Goal: Feedback & Contribution: Leave review/rating

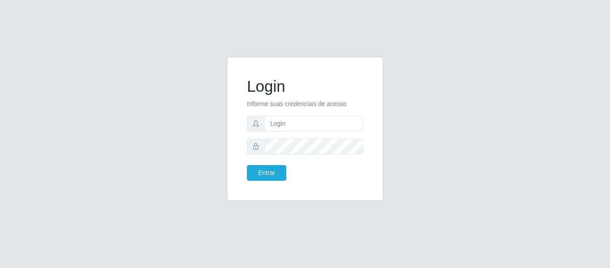
click at [339, 119] on input "text" at bounding box center [314, 124] width 99 height 16
type input "[PERSON_NAME][EMAIL_ADDRESS][DOMAIN_NAME]"
click at [247, 165] on button "Entrar" at bounding box center [266, 173] width 39 height 16
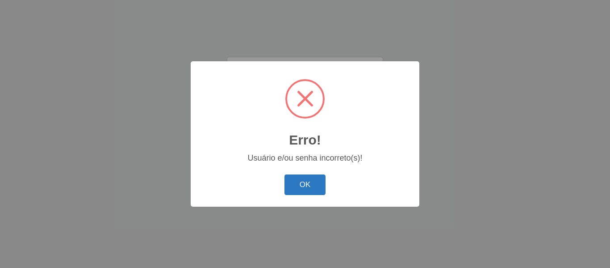
click at [293, 188] on button "OK" at bounding box center [306, 184] width 42 height 21
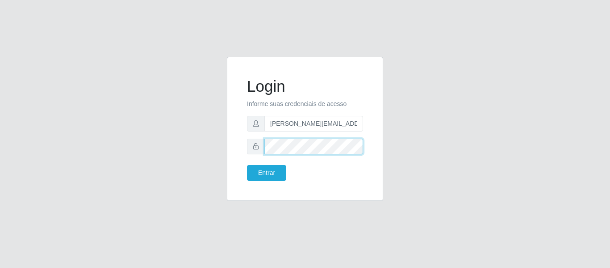
click at [247, 165] on button "Entrar" at bounding box center [266, 173] width 39 height 16
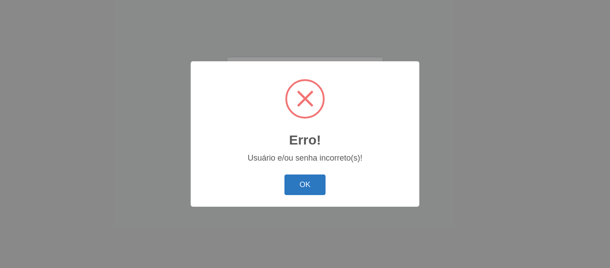
click at [304, 187] on button "OK" at bounding box center [306, 184] width 42 height 21
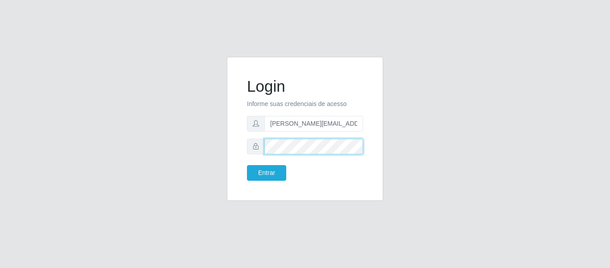
click at [247, 165] on button "Entrar" at bounding box center [266, 173] width 39 height 16
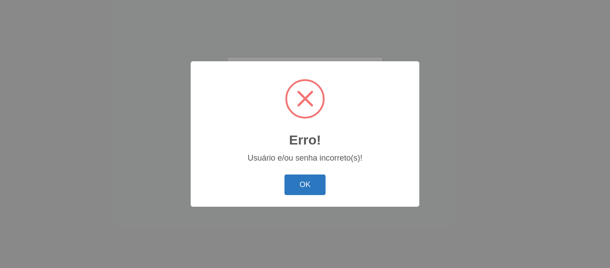
click at [289, 192] on button "OK" at bounding box center [306, 184] width 42 height 21
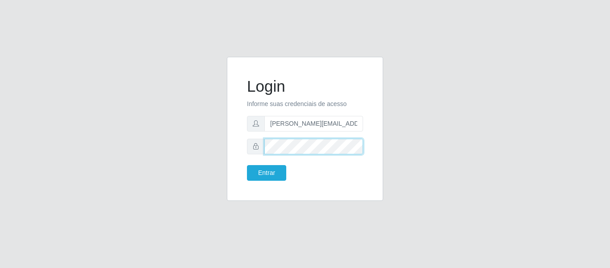
click at [247, 165] on button "Entrar" at bounding box center [266, 173] width 39 height 16
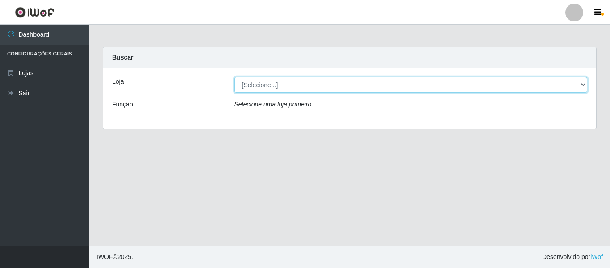
click at [580, 80] on select "[Selecione...] Hiper Queiroz - [GEOGRAPHIC_DATA]" at bounding box center [411, 85] width 353 height 16
select select "497"
click at [235, 77] on select "[Selecione...] Hiper Queiroz - [GEOGRAPHIC_DATA]" at bounding box center [411, 85] width 353 height 16
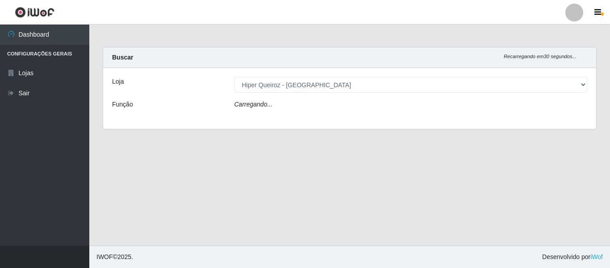
click at [268, 98] on div "Loja [Selecione...] Hiper Queiroz - [GEOGRAPHIC_DATA] Função Carregando..." at bounding box center [349, 98] width 493 height 61
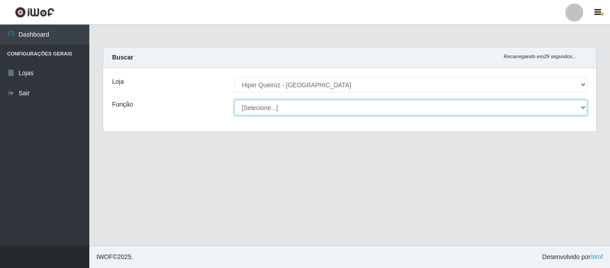
click at [268, 103] on select "[Selecione...] Embalador Embalador + Embalador ++ Repositor Repositor + Reposit…" at bounding box center [411, 108] width 353 height 16
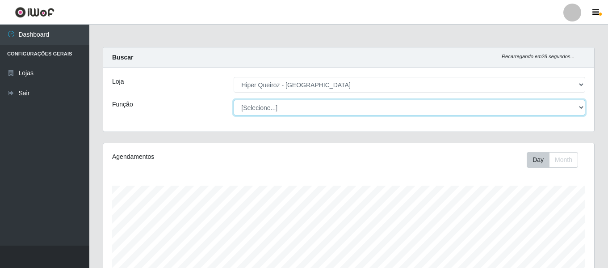
scroll to position [185, 491]
select select "82"
click at [234, 100] on select "[Selecione...] Embalador Embalador + Embalador ++ Repositor Repositor + Reposit…" at bounding box center [410, 108] width 352 height 16
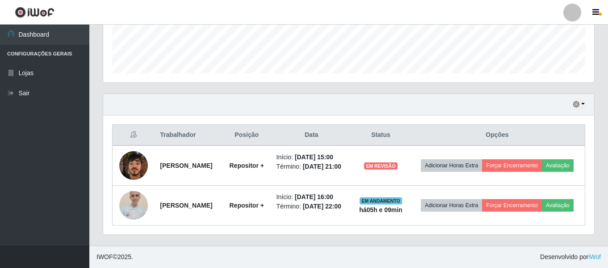
scroll to position [260, 0]
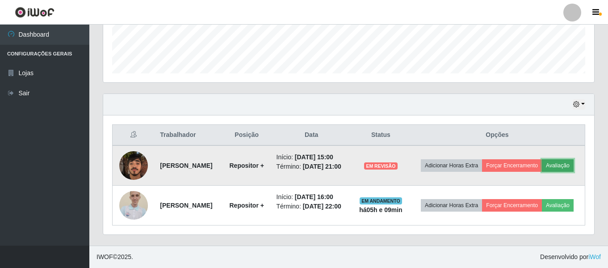
click at [542, 164] on button "Avaliação" at bounding box center [558, 165] width 32 height 13
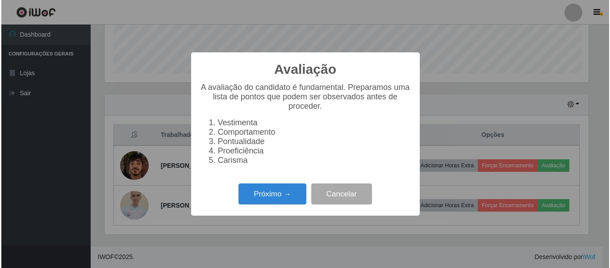
scroll to position [185, 487]
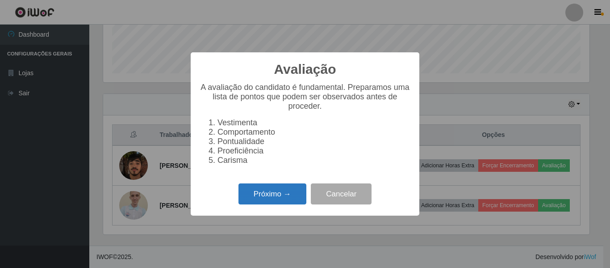
click at [279, 204] on button "Próximo →" at bounding box center [273, 193] width 68 height 21
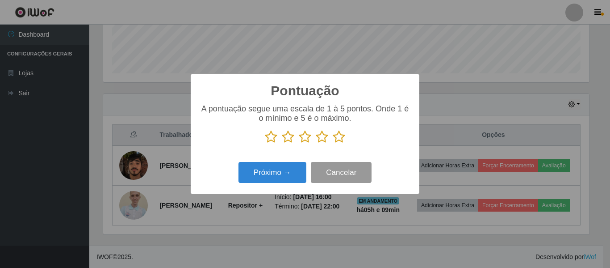
scroll to position [446663, 446362]
click at [338, 143] on icon at bounding box center [339, 136] width 13 height 13
click at [333, 143] on input "radio" at bounding box center [333, 143] width 0 height 0
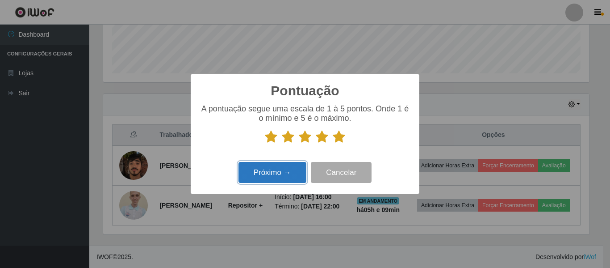
click at [282, 173] on button "Próximo →" at bounding box center [273, 172] width 68 height 21
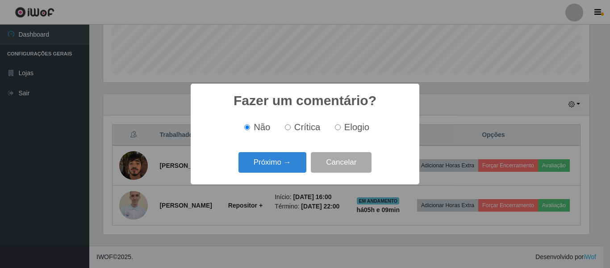
click at [341, 127] on label "Elogio" at bounding box center [351, 127] width 38 height 10
click at [341, 127] on input "Elogio" at bounding box center [338, 127] width 6 height 6
radio input "true"
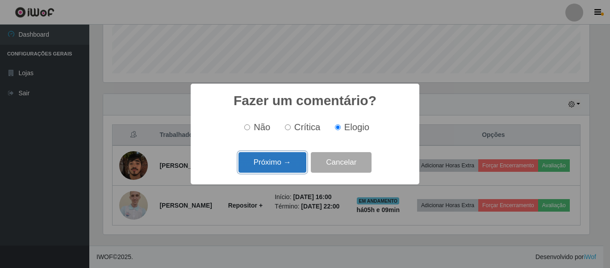
click at [290, 165] on button "Próximo →" at bounding box center [273, 162] width 68 height 21
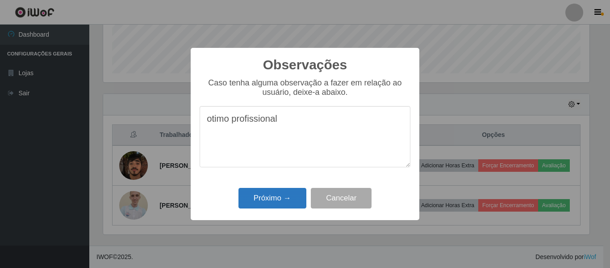
type textarea "otimo profissional"
click at [247, 201] on button "Próximo →" at bounding box center [273, 198] width 68 height 21
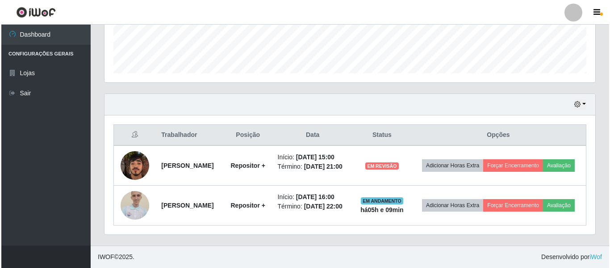
scroll to position [185, 491]
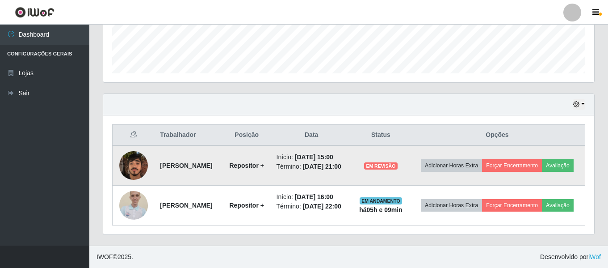
click at [546, 145] on td "Adicionar Horas Extra Forçar Encerramento Avaliação" at bounding box center [498, 165] width 176 height 40
click at [541, 159] on button "Forçar Encerramento" at bounding box center [512, 165] width 60 height 13
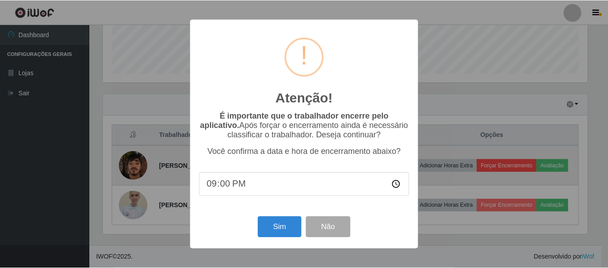
scroll to position [185, 487]
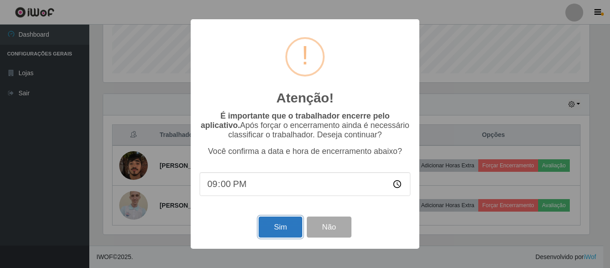
click at [281, 222] on button "Sim" at bounding box center [280, 226] width 43 height 21
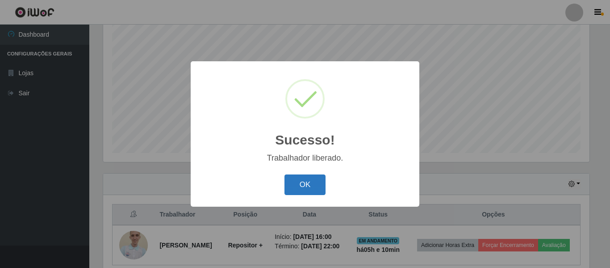
click at [314, 181] on button "OK" at bounding box center [306, 184] width 42 height 21
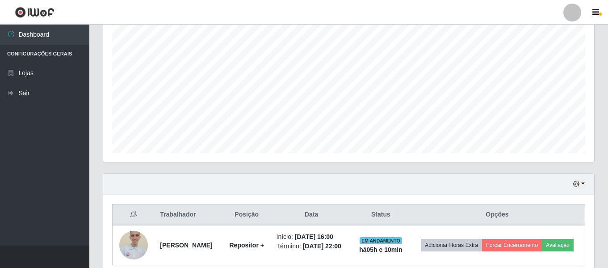
scroll to position [213, 0]
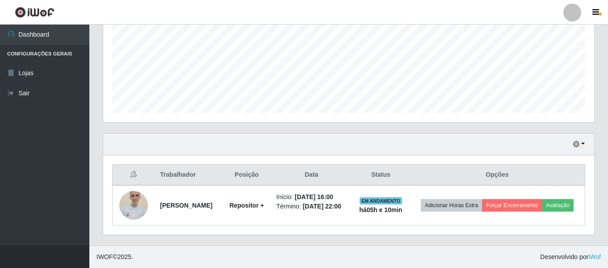
click at [586, 140] on div "Hoje 1 dia 3 dias 1 Semana Não encerrados" at bounding box center [348, 144] width 491 height 21
click at [585, 135] on div "Hoje 1 dia 3 dias 1 Semana Não encerrados" at bounding box center [348, 144] width 491 height 21
click at [582, 139] on button "button" at bounding box center [579, 144] width 13 height 10
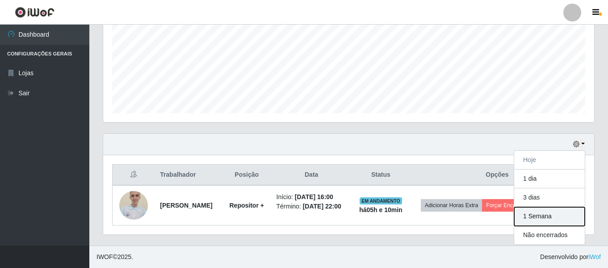
click at [529, 208] on button "1 Semana" at bounding box center [549, 216] width 71 height 19
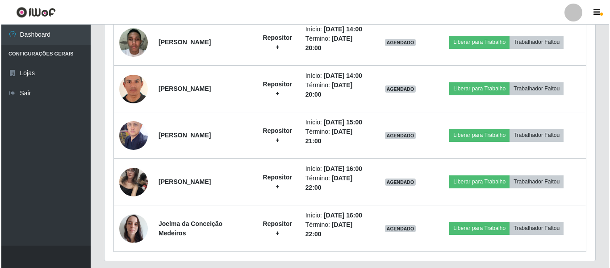
scroll to position [481, 0]
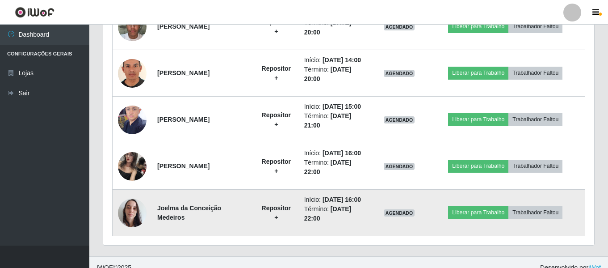
click at [125, 212] on img at bounding box center [132, 212] width 29 height 38
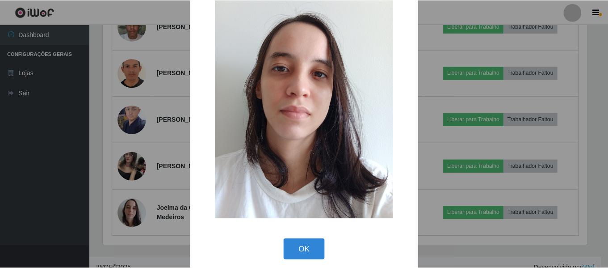
scroll to position [49, 0]
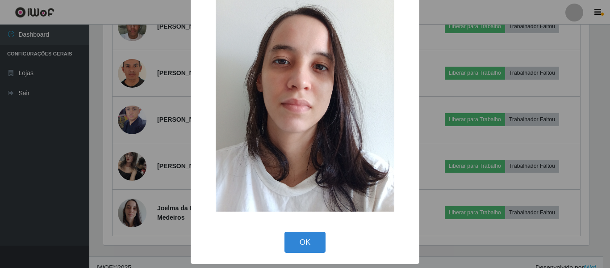
click at [382, 107] on img at bounding box center [305, 92] width 179 height 238
click at [313, 242] on button "OK" at bounding box center [306, 241] width 42 height 21
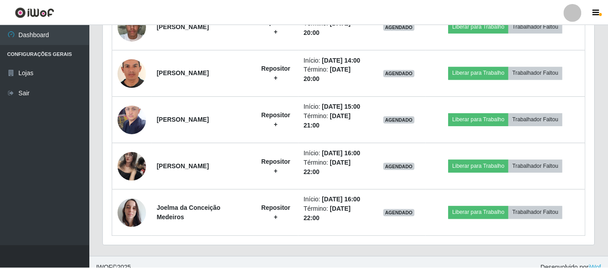
scroll to position [185, 491]
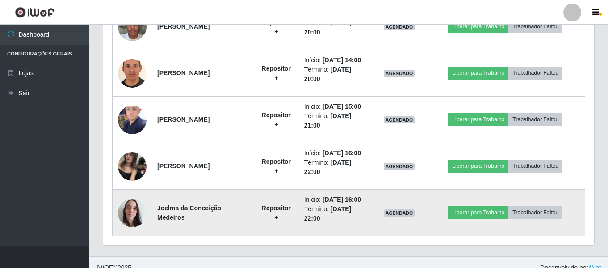
click at [134, 214] on img at bounding box center [132, 212] width 29 height 38
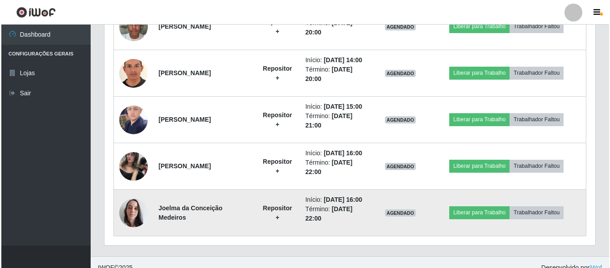
scroll to position [185, 487]
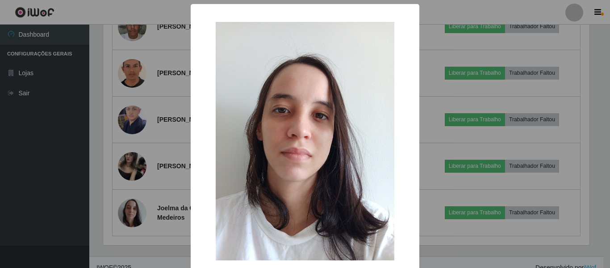
click at [415, 132] on div "× OK Cancel" at bounding box center [305, 158] width 229 height 309
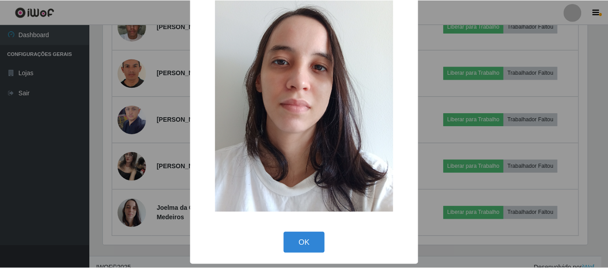
scroll to position [49, 0]
click at [304, 254] on div "OK Cancel" at bounding box center [305, 241] width 211 height 25
click at [312, 242] on button "OK" at bounding box center [306, 241] width 42 height 21
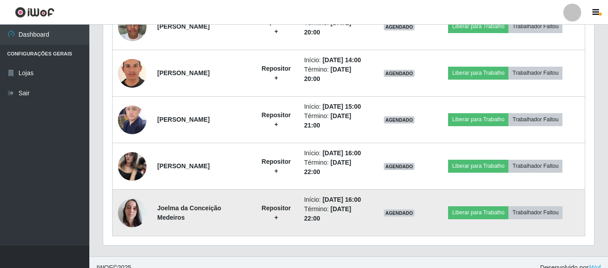
scroll to position [185, 491]
click at [339, 196] on time "[DATE] 16:00" at bounding box center [342, 199] width 38 height 7
